Goal: Transaction & Acquisition: Purchase product/service

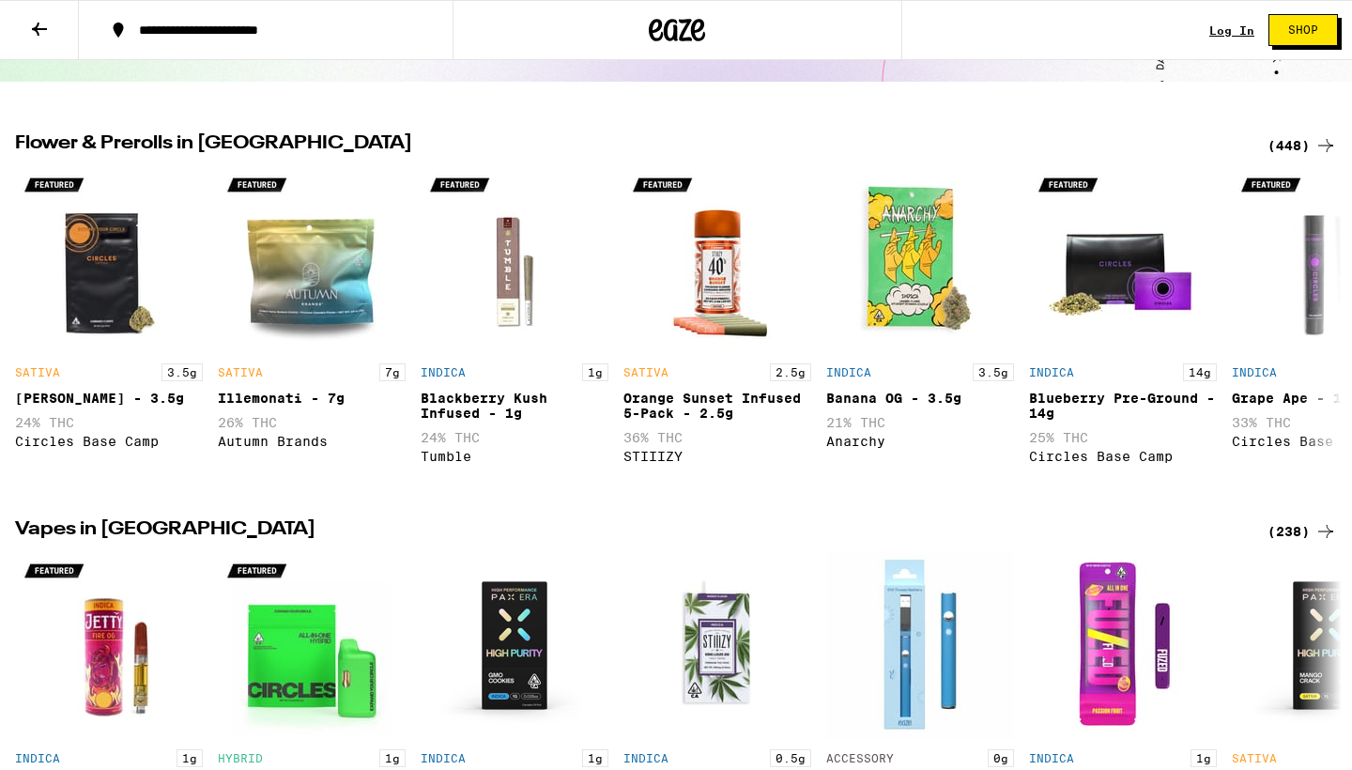
scroll to position [476, 0]
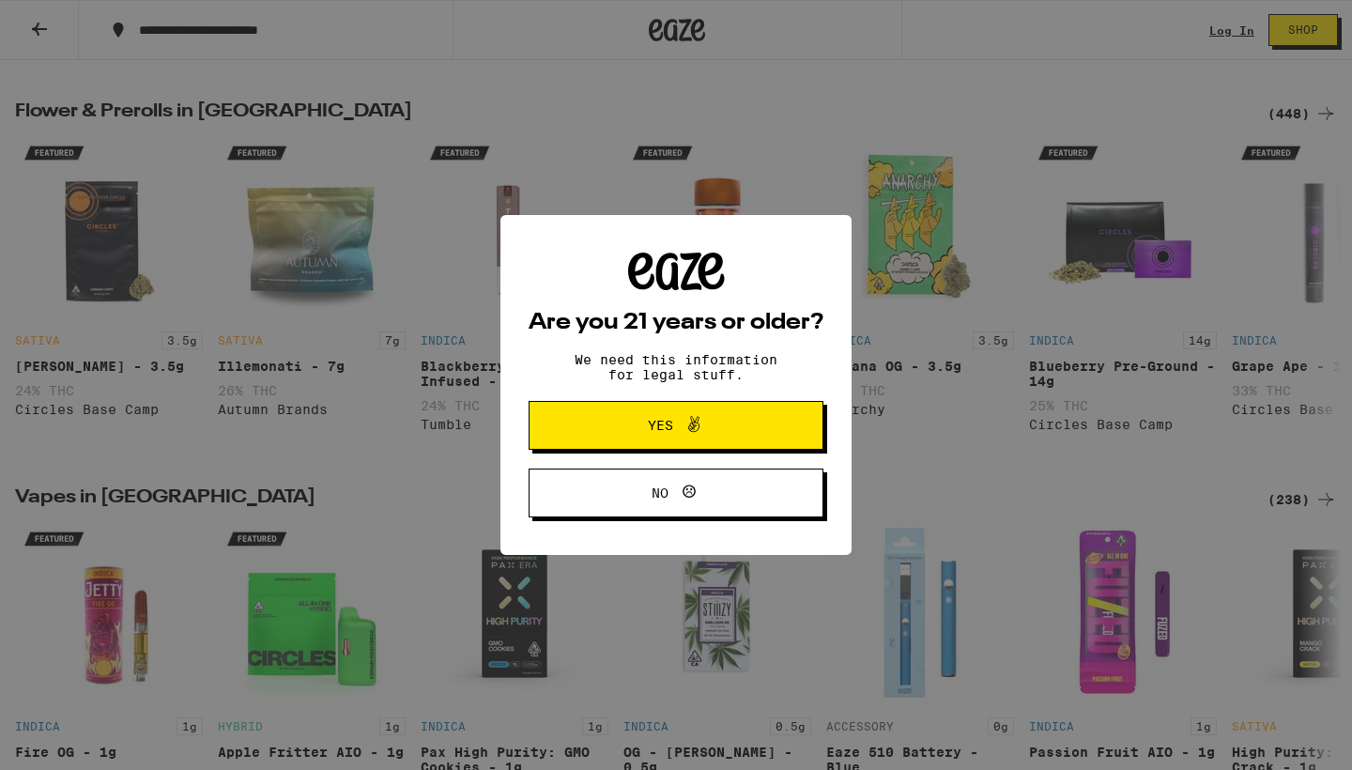
click at [763, 450] on button "Yes" at bounding box center [676, 425] width 295 height 49
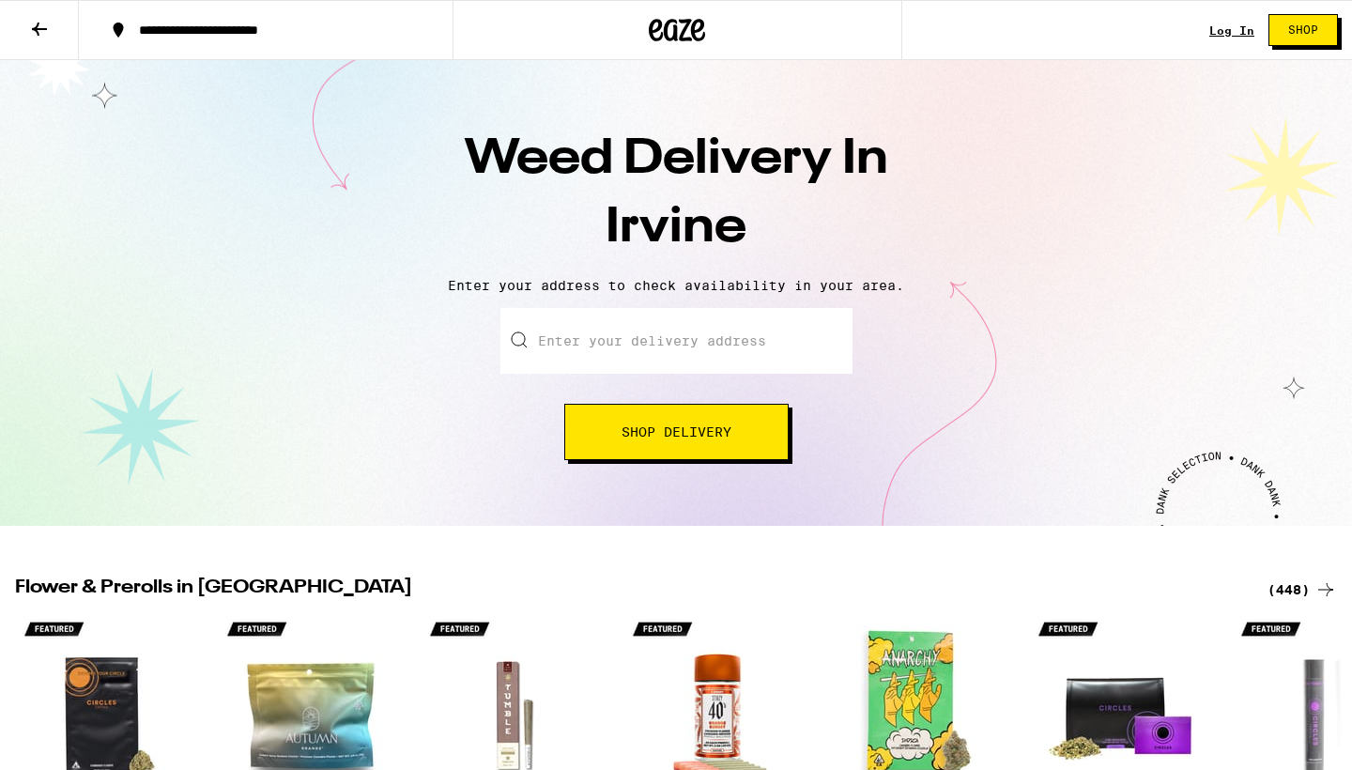
scroll to position [0, 0]
click at [668, 341] on input "Enter your delivery address" at bounding box center [677, 341] width 352 height 66
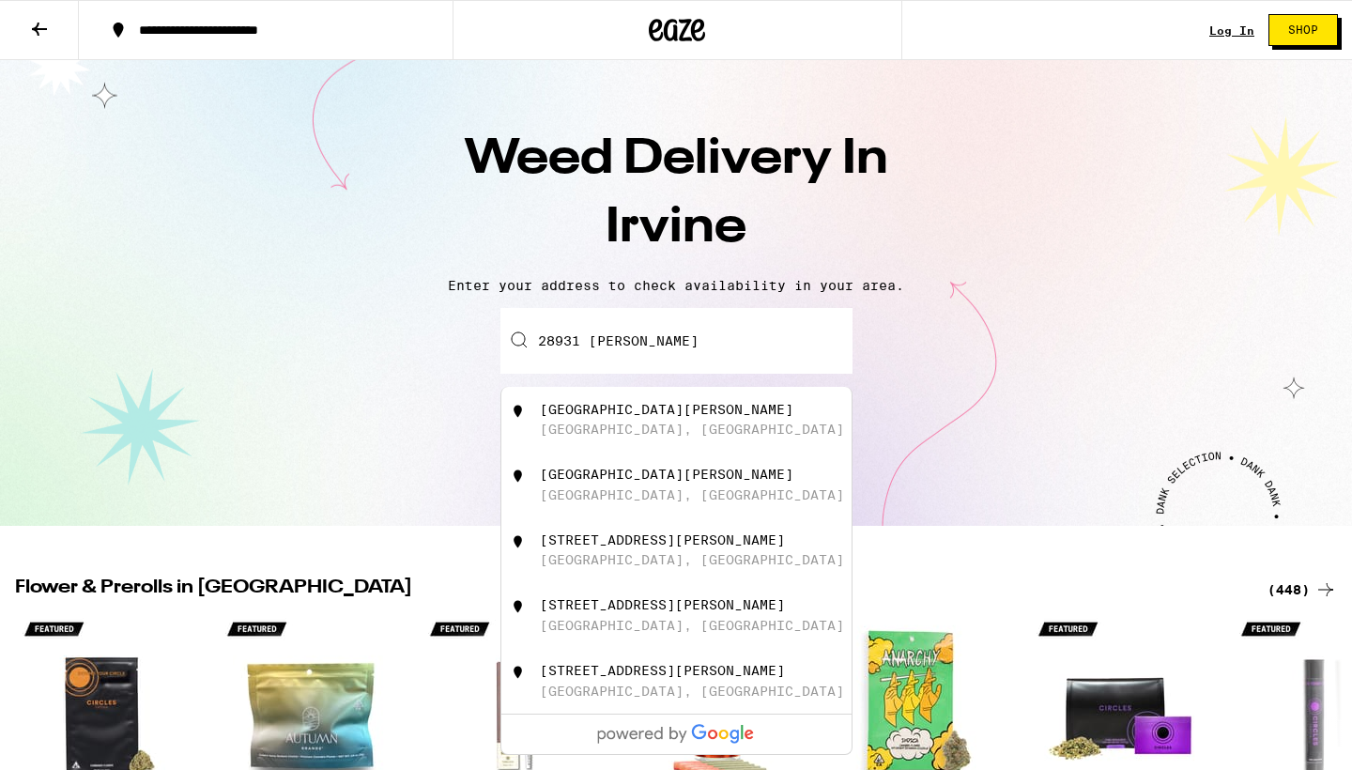
click at [642, 633] on div "[STREET_ADDRESS][PERSON_NAME]" at bounding box center [707, 615] width 335 height 36
type input "[STREET_ADDRESS][PERSON_NAME]"
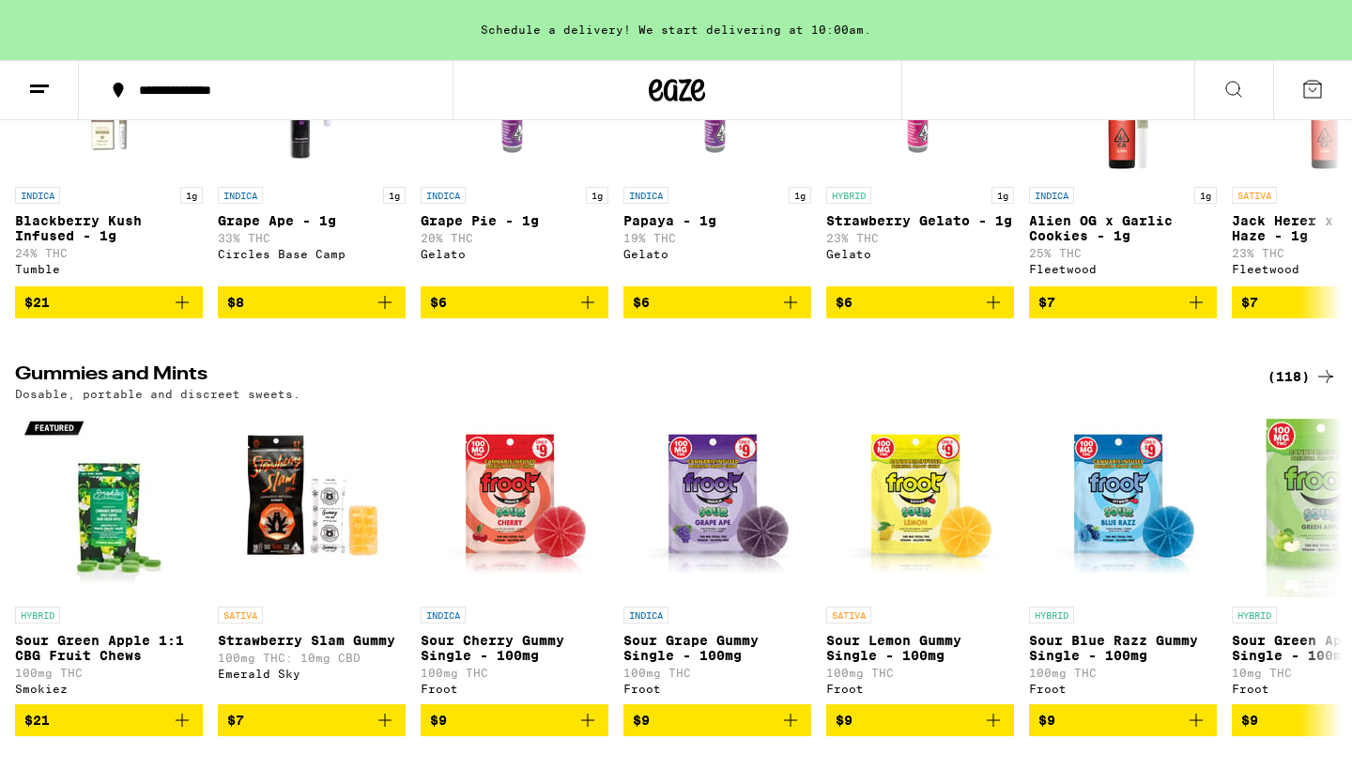
scroll to position [4680, 0]
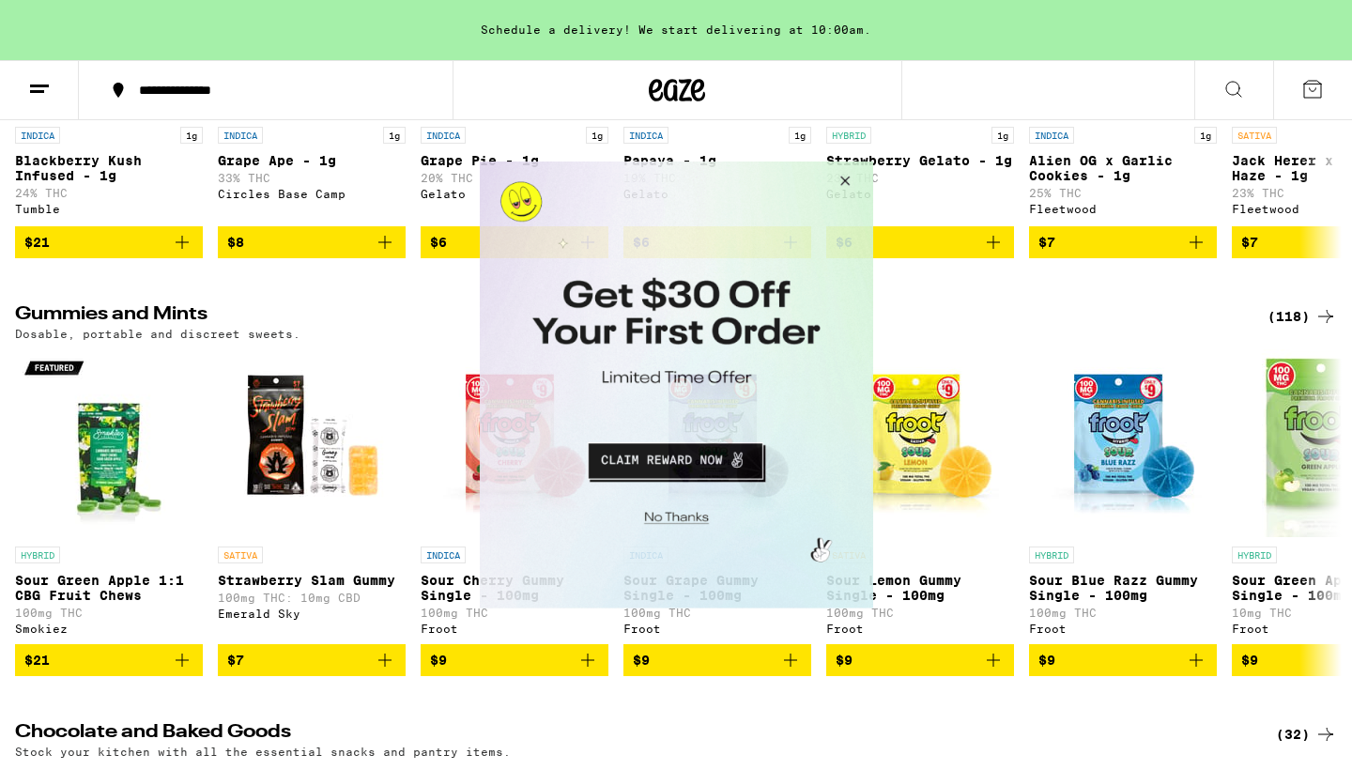
click at [848, 179] on button "Close Modal" at bounding box center [841, 184] width 51 height 45
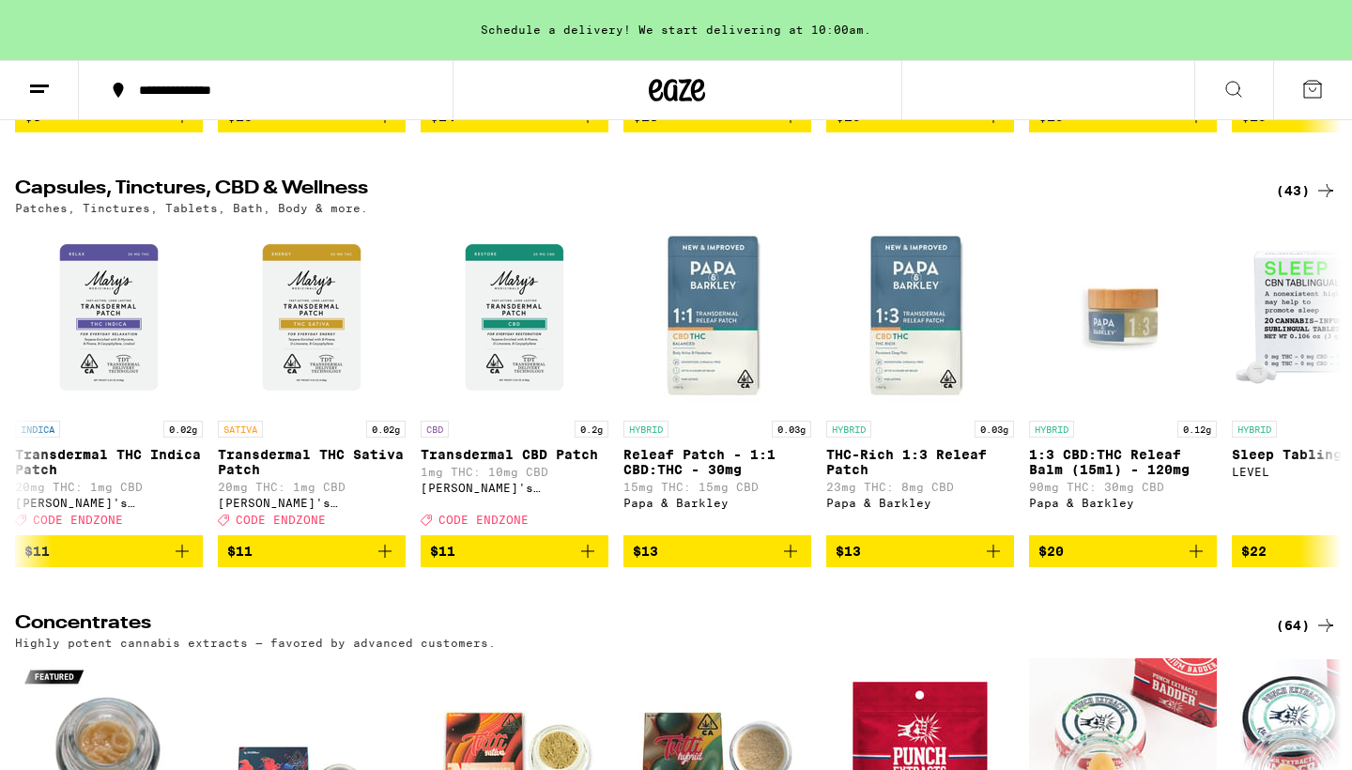
scroll to position [5745, 0]
